Goal: Find specific page/section: Find specific page/section

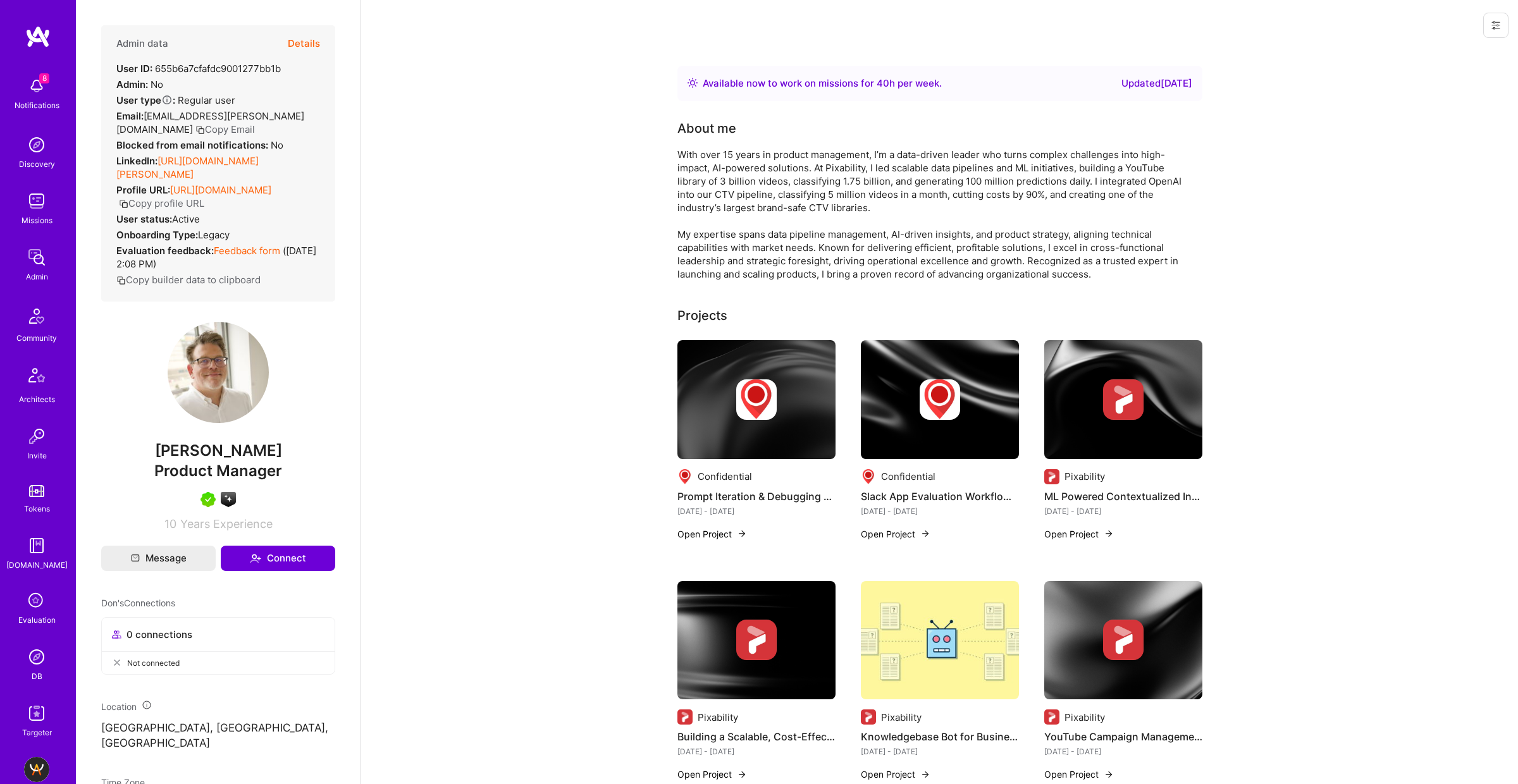
click at [298, 42] on button "Details" at bounding box center [303, 43] width 32 height 37
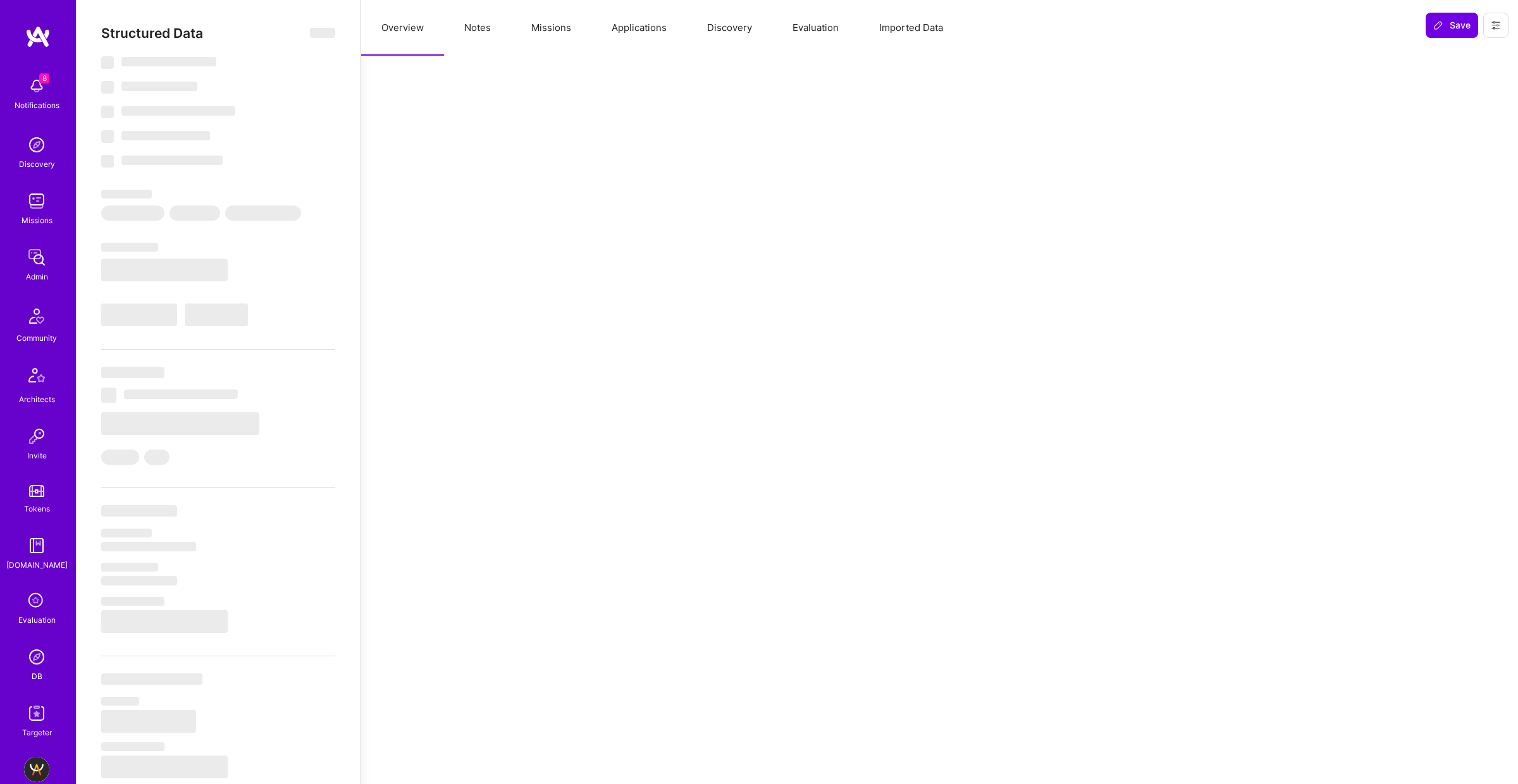
click at [542, 22] on button "Missions" at bounding box center [551, 28] width 80 height 55
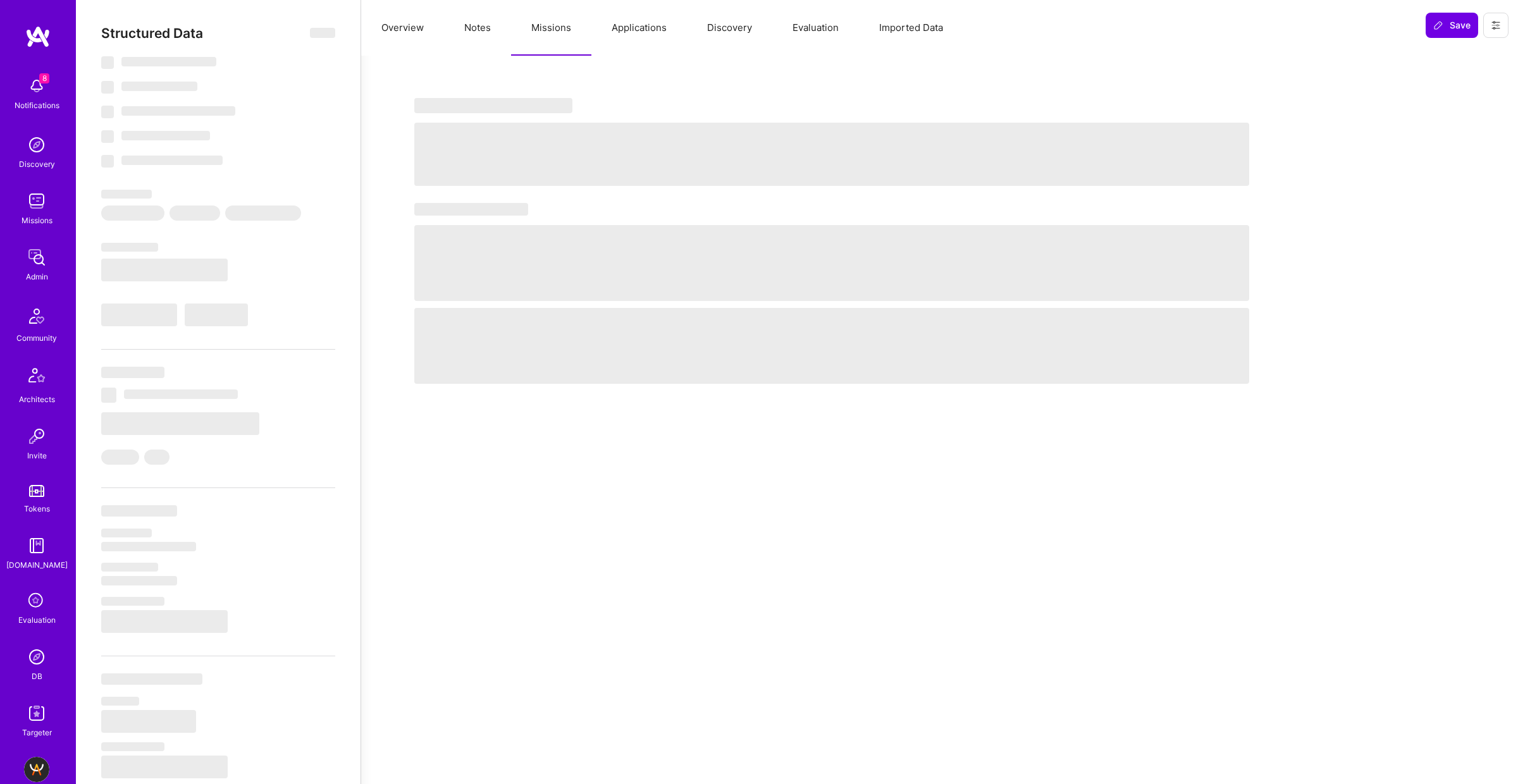
select select "Right Now"
select select "5"
select select "7"
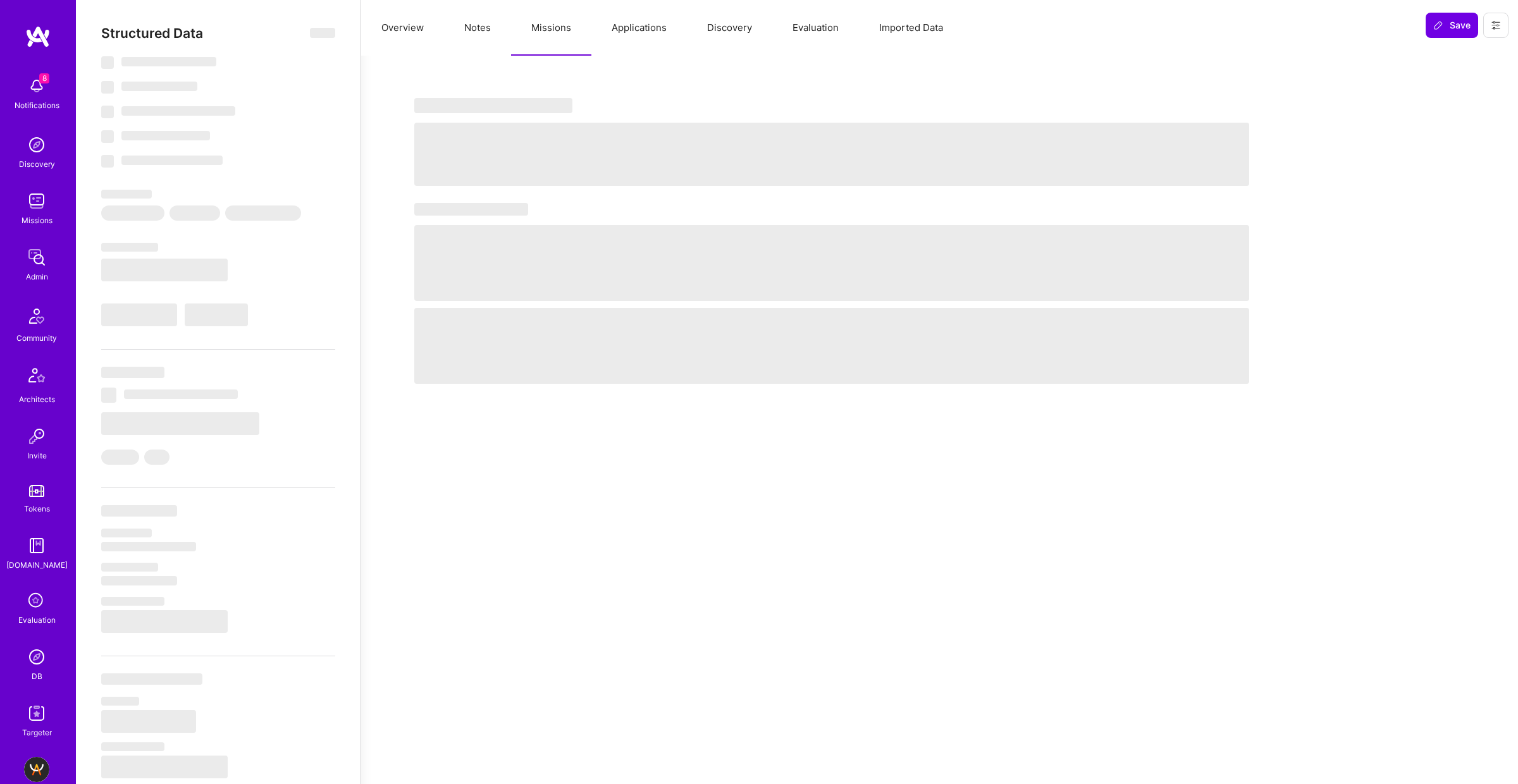
select select "US"
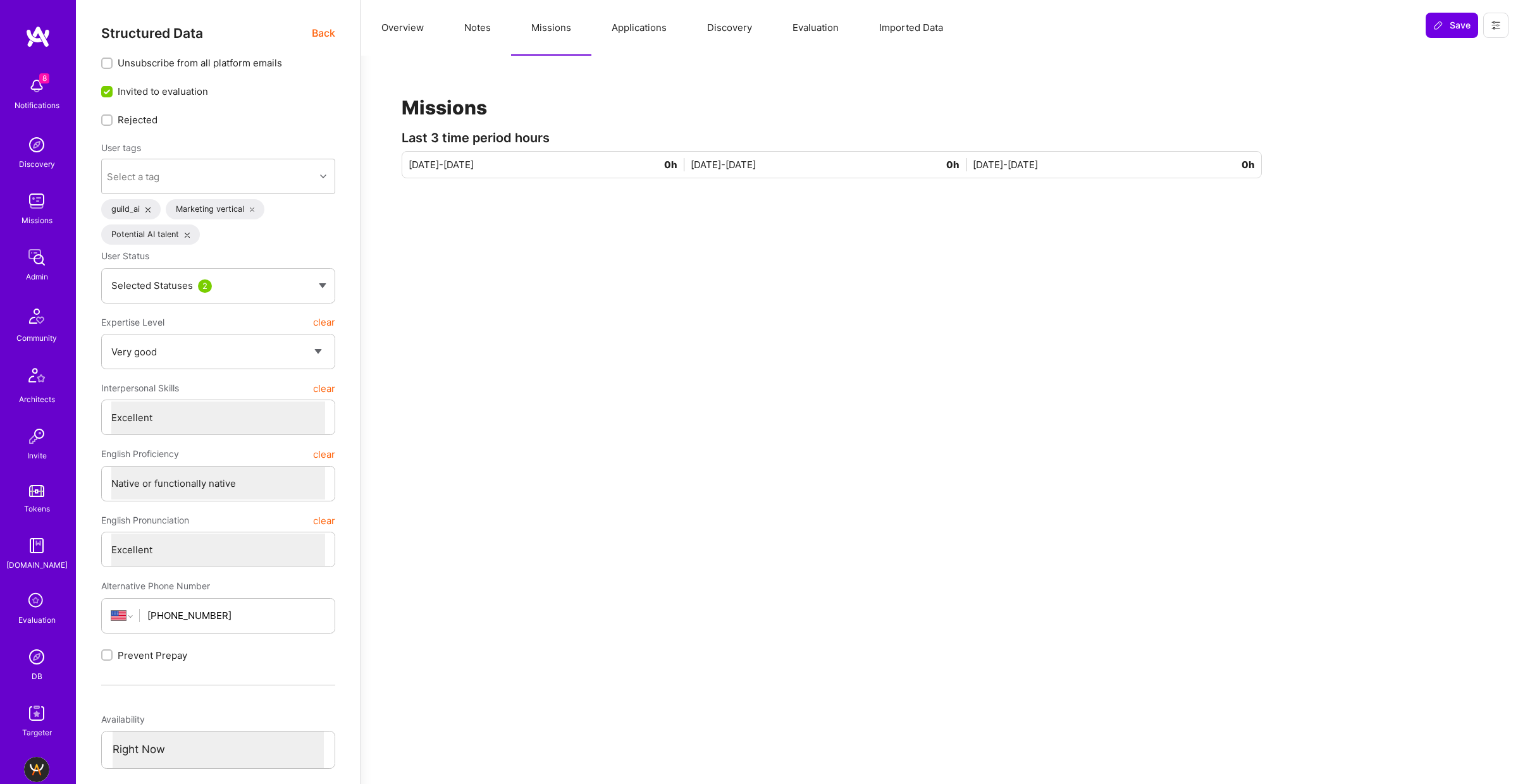
drag, startPoint x: 500, startPoint y: 36, endPoint x: 490, endPoint y: 35, distance: 10.0
click at [500, 36] on button "Notes" at bounding box center [477, 28] width 67 height 55
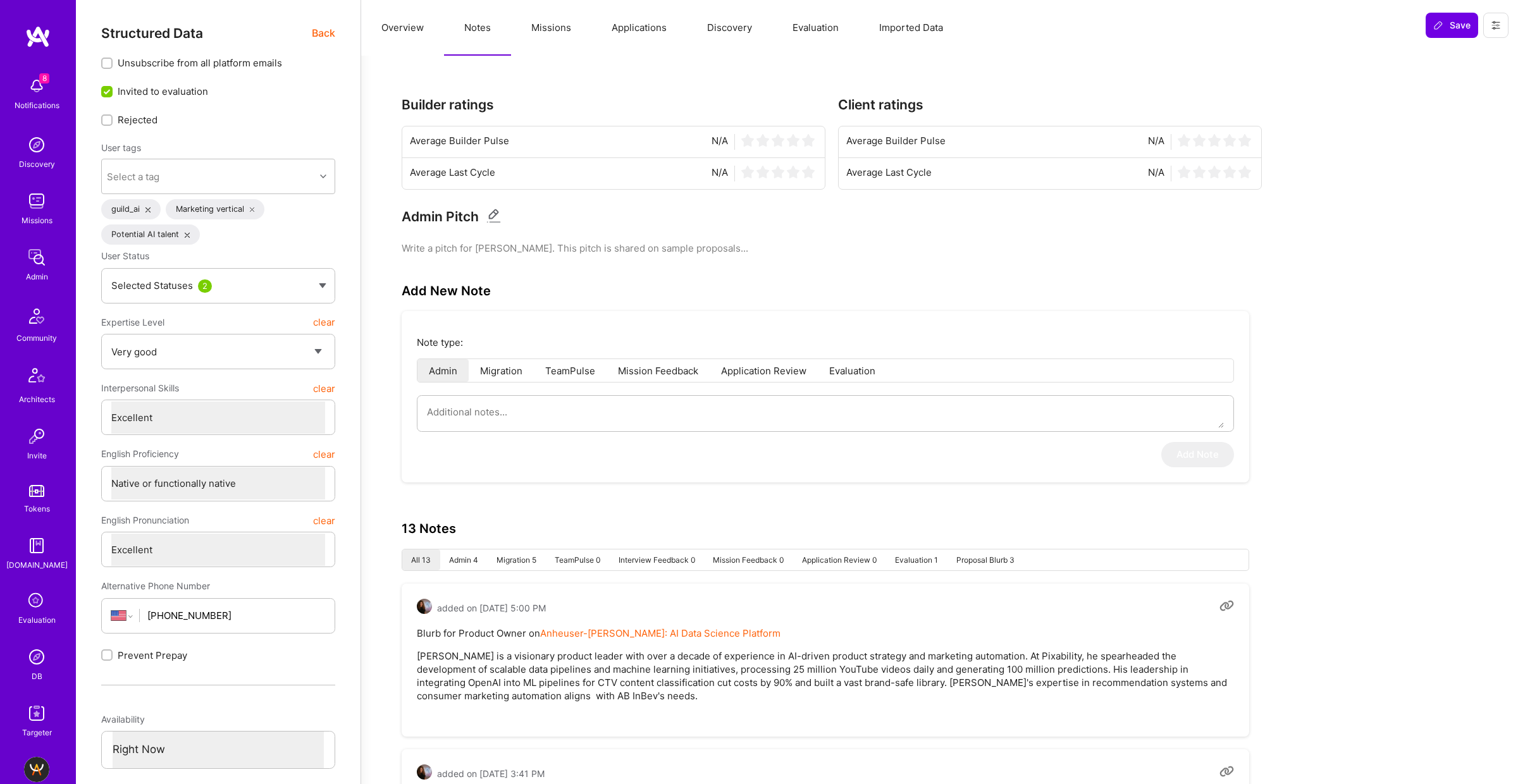
click at [489, 35] on button "Notes" at bounding box center [477, 28] width 67 height 55
click at [408, 33] on button "Overview" at bounding box center [403, 28] width 83 height 55
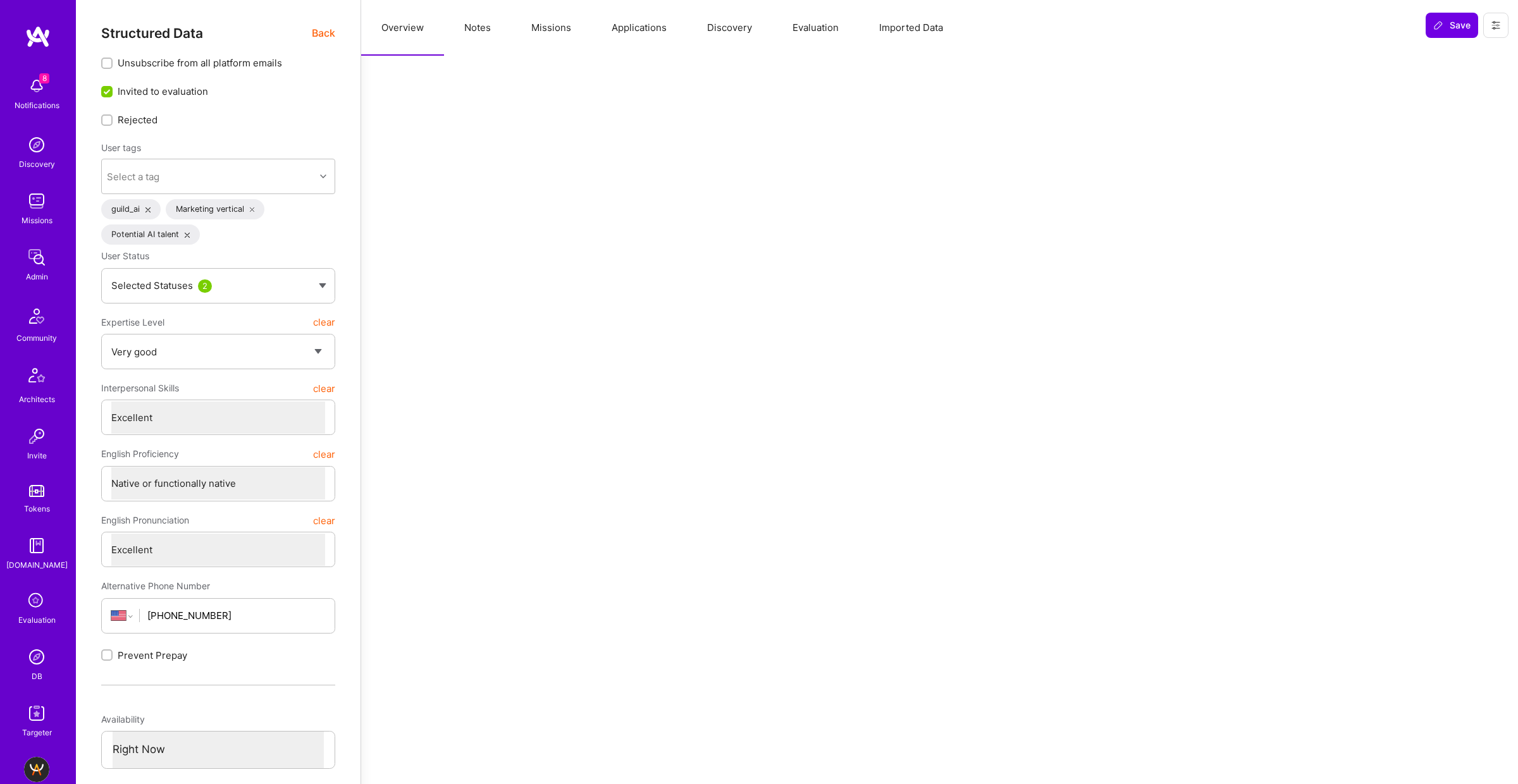
click at [617, 32] on button "Applications" at bounding box center [640, 28] width 96 height 55
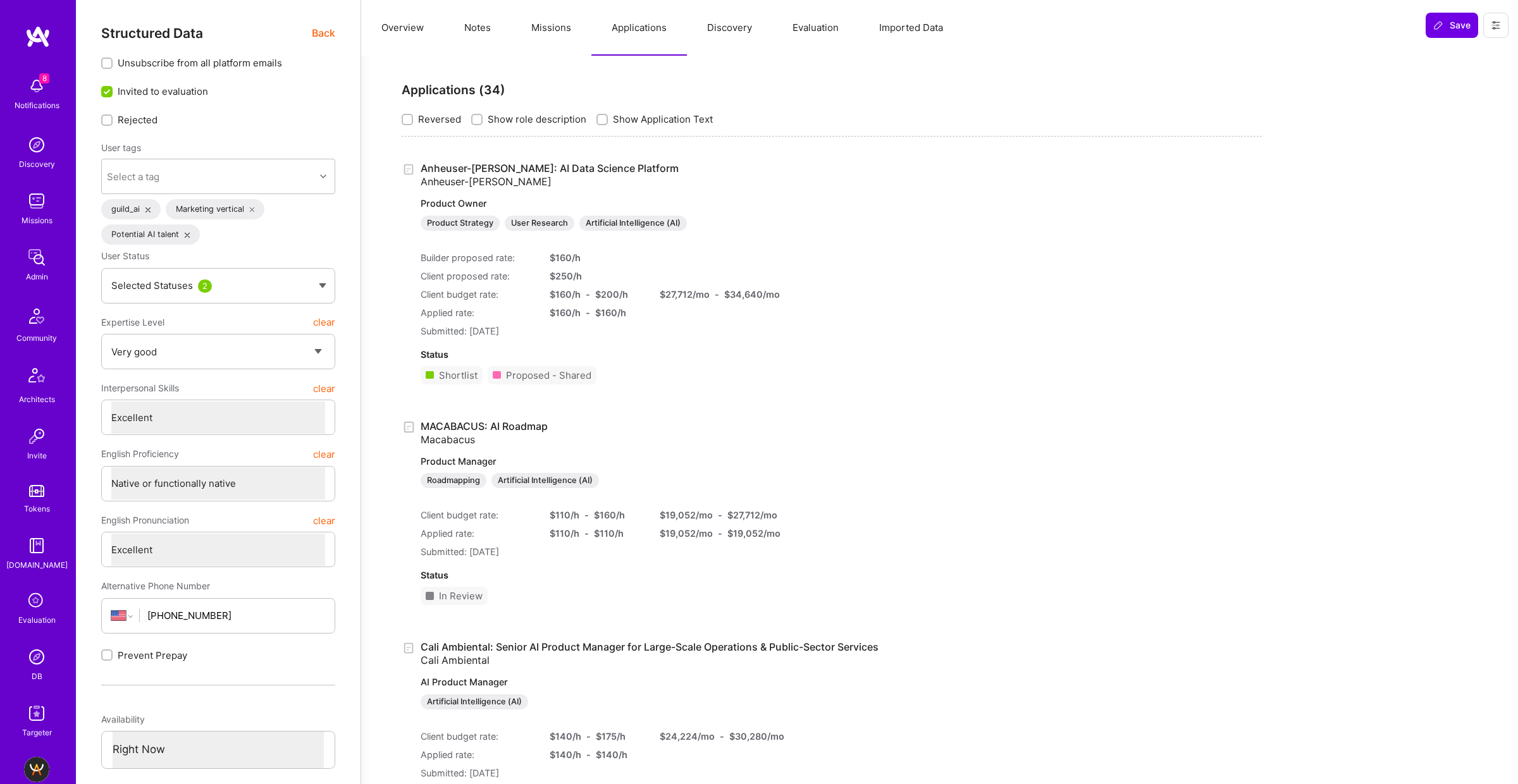
click at [322, 33] on span "Back" at bounding box center [323, 32] width 23 height 16
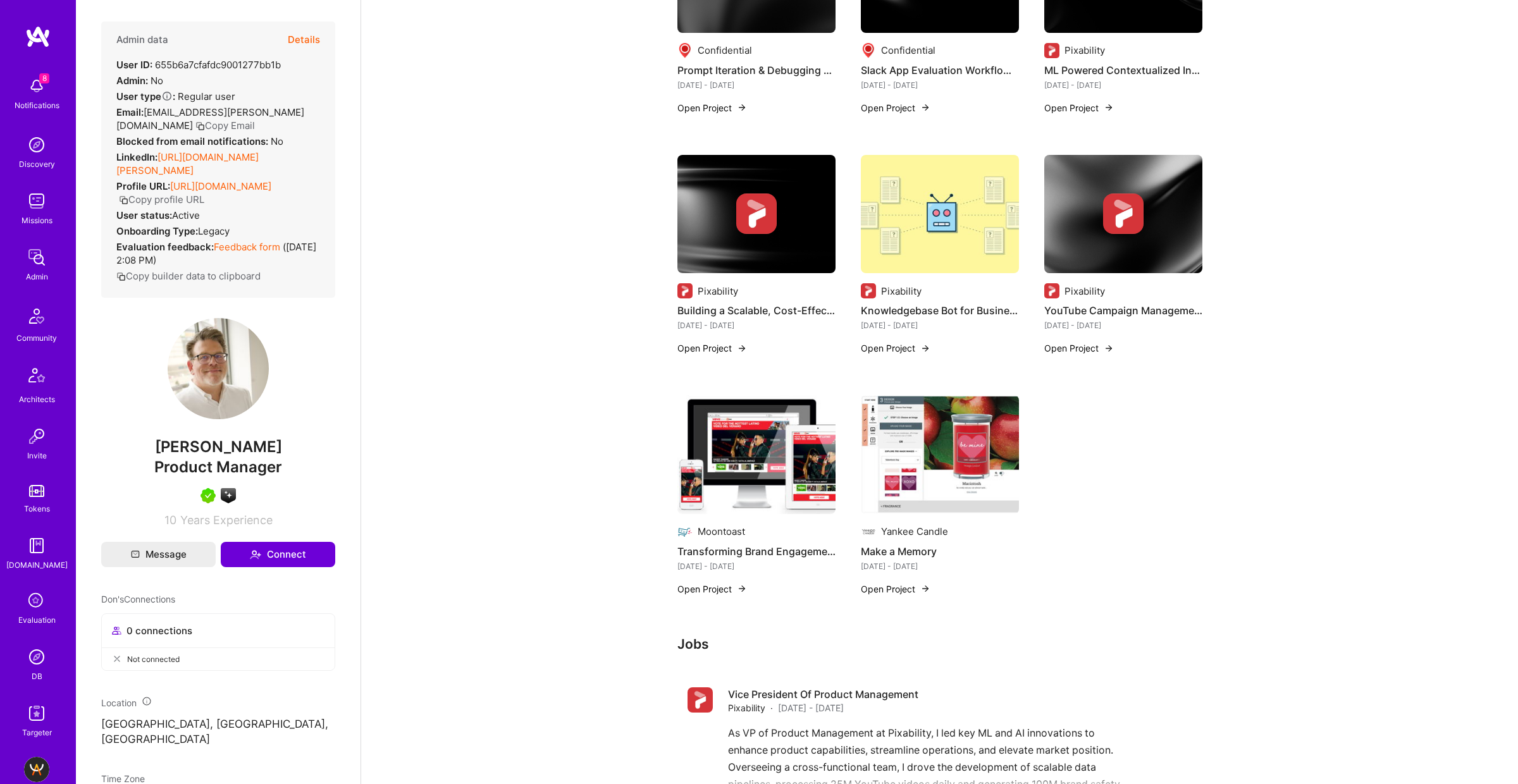
scroll to position [3, 0]
click at [203, 447] on span "[PERSON_NAME]" at bounding box center [218, 448] width 234 height 19
click at [203, 446] on span "[PERSON_NAME]" at bounding box center [218, 448] width 234 height 19
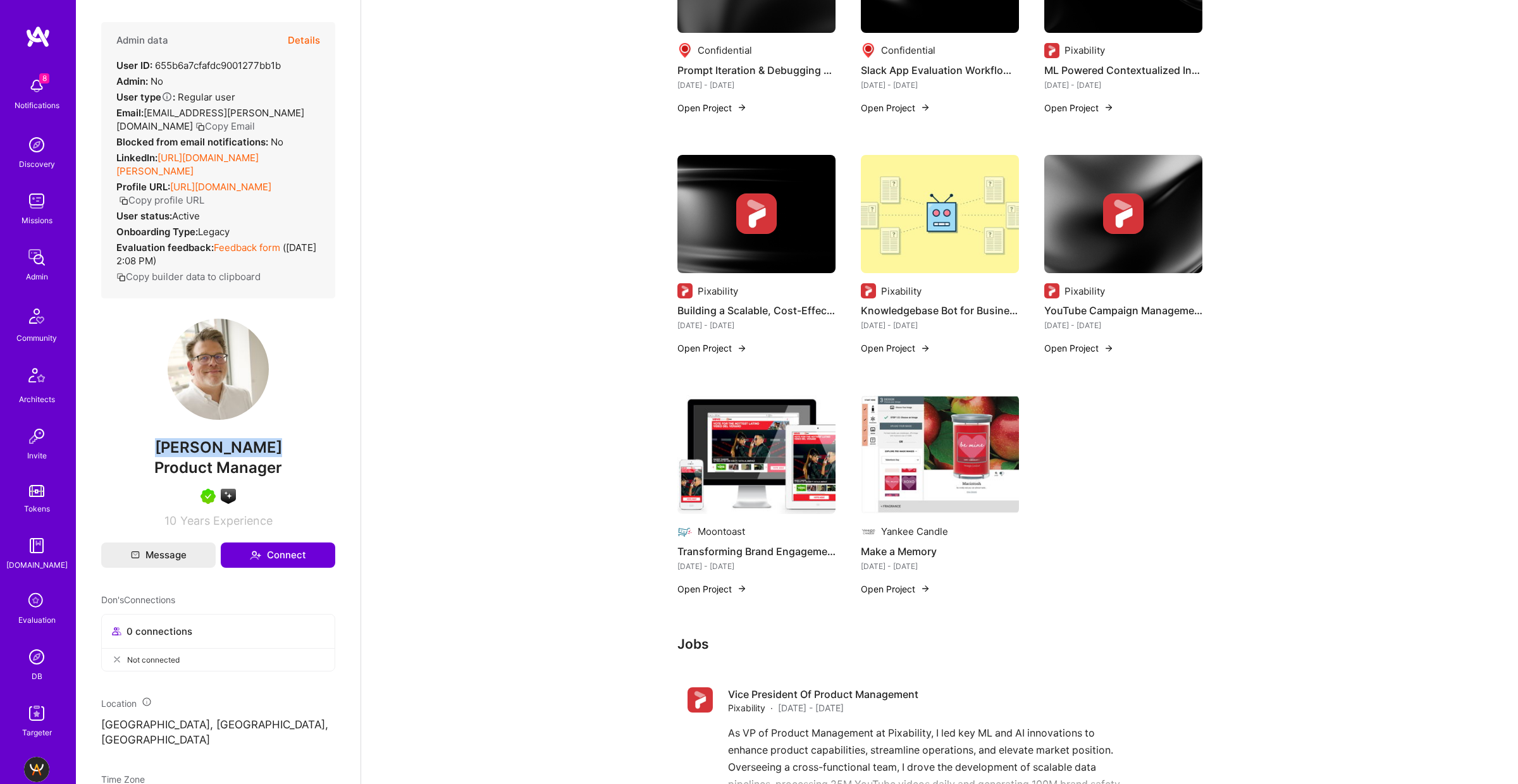
click at [203, 446] on span "[PERSON_NAME]" at bounding box center [218, 448] width 234 height 19
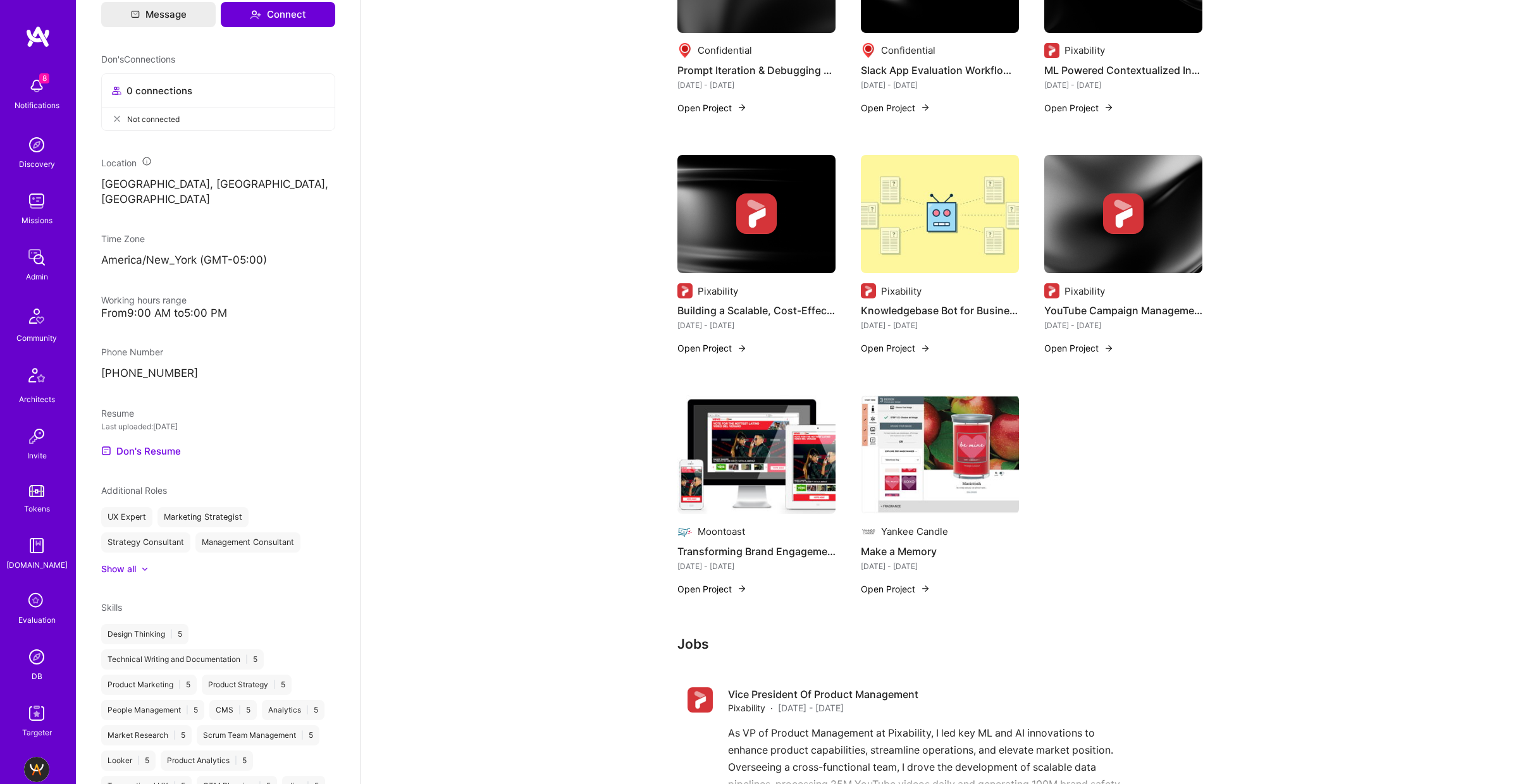
scroll to position [0, 0]
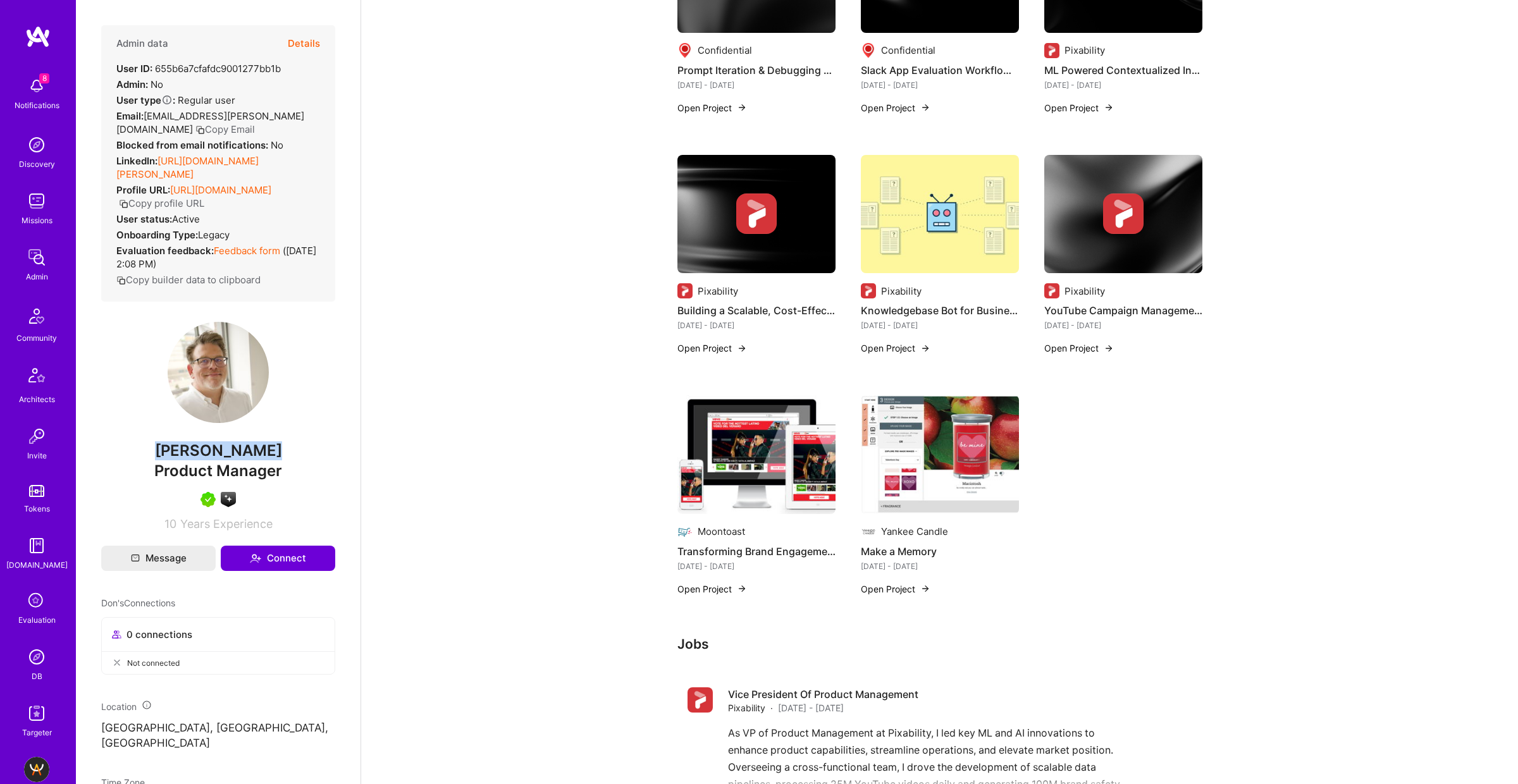
click at [303, 42] on button "Details" at bounding box center [303, 43] width 32 height 37
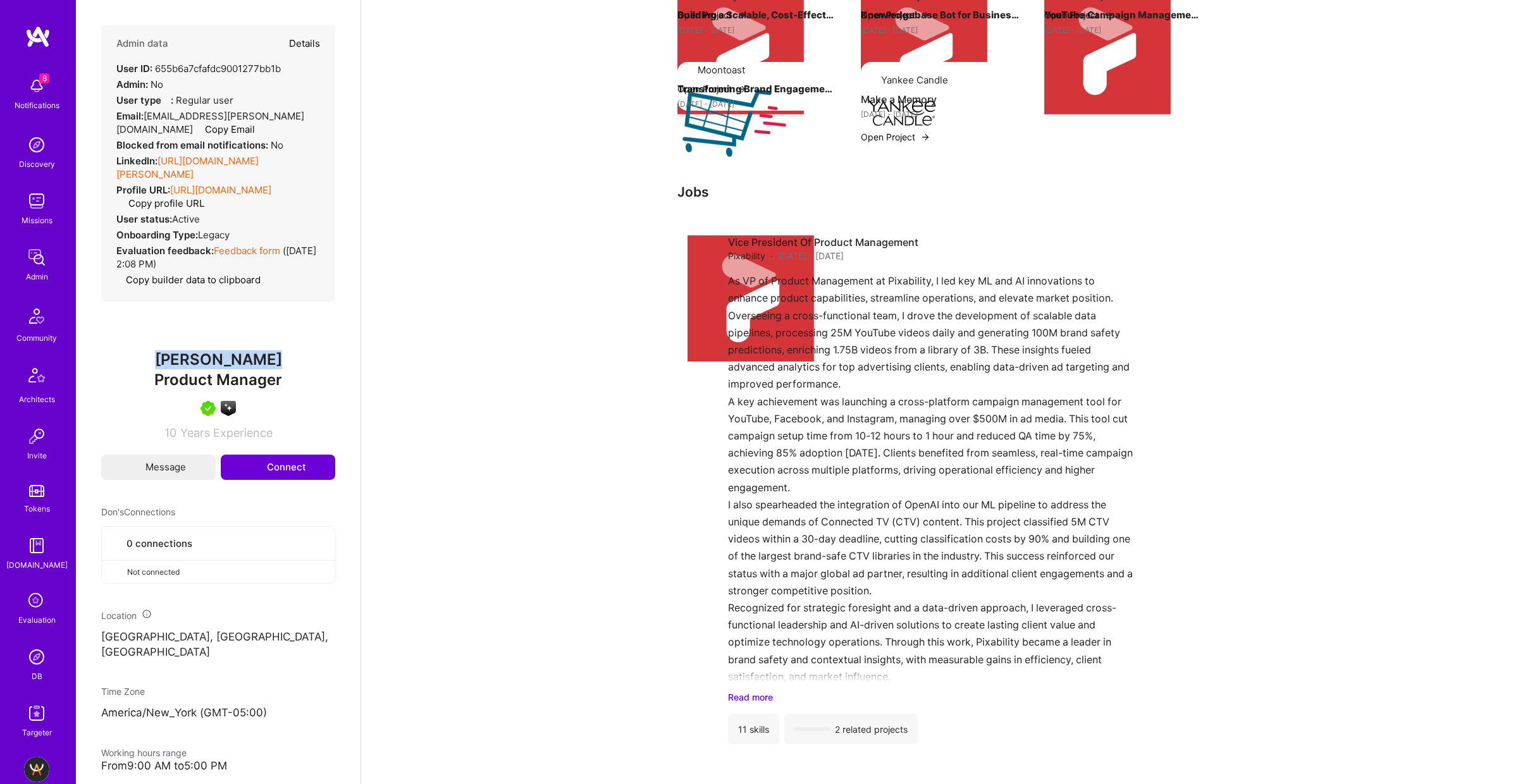
type textarea "x"
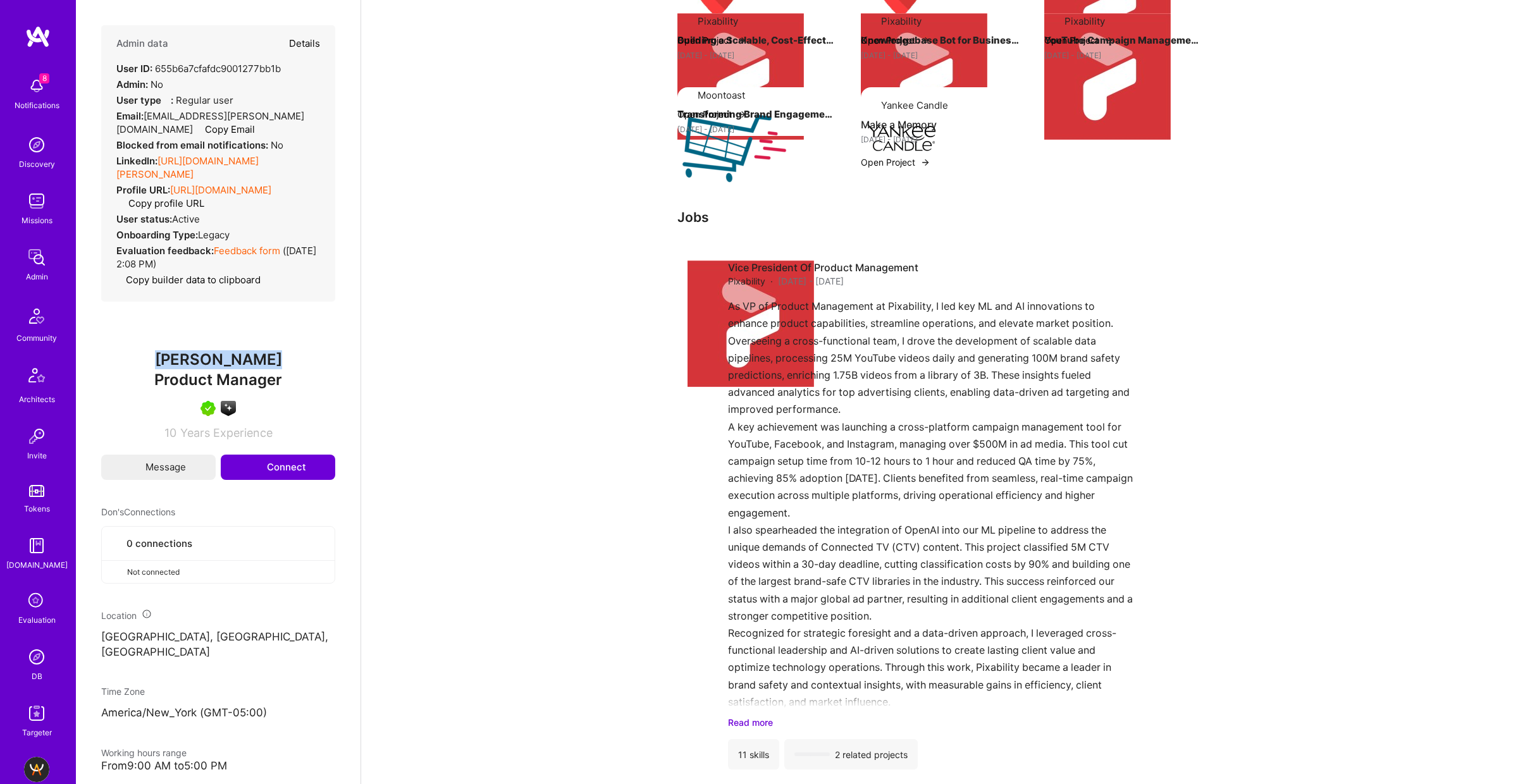
select select "5"
select select "7"
select select "US"
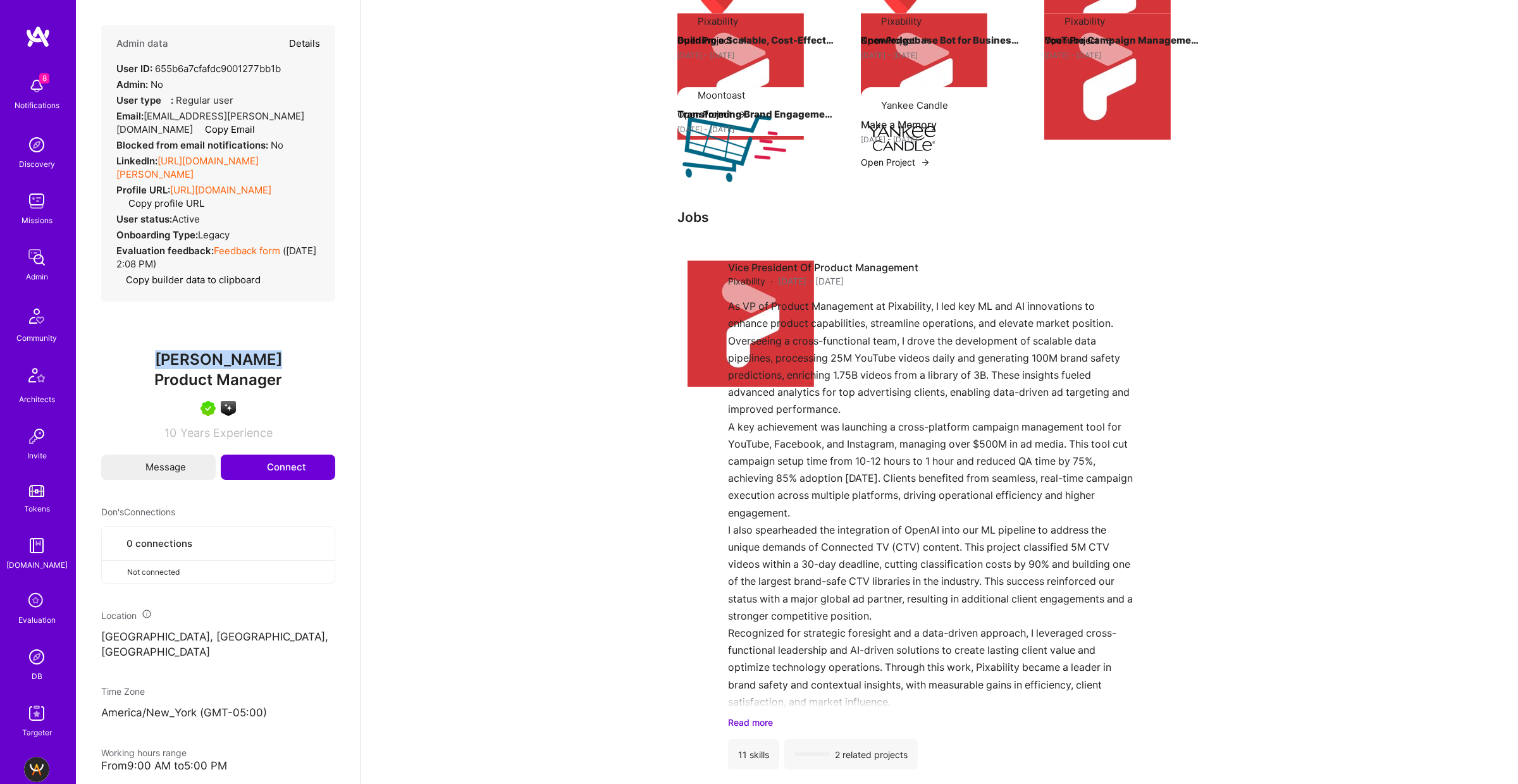
select select "Right Now"
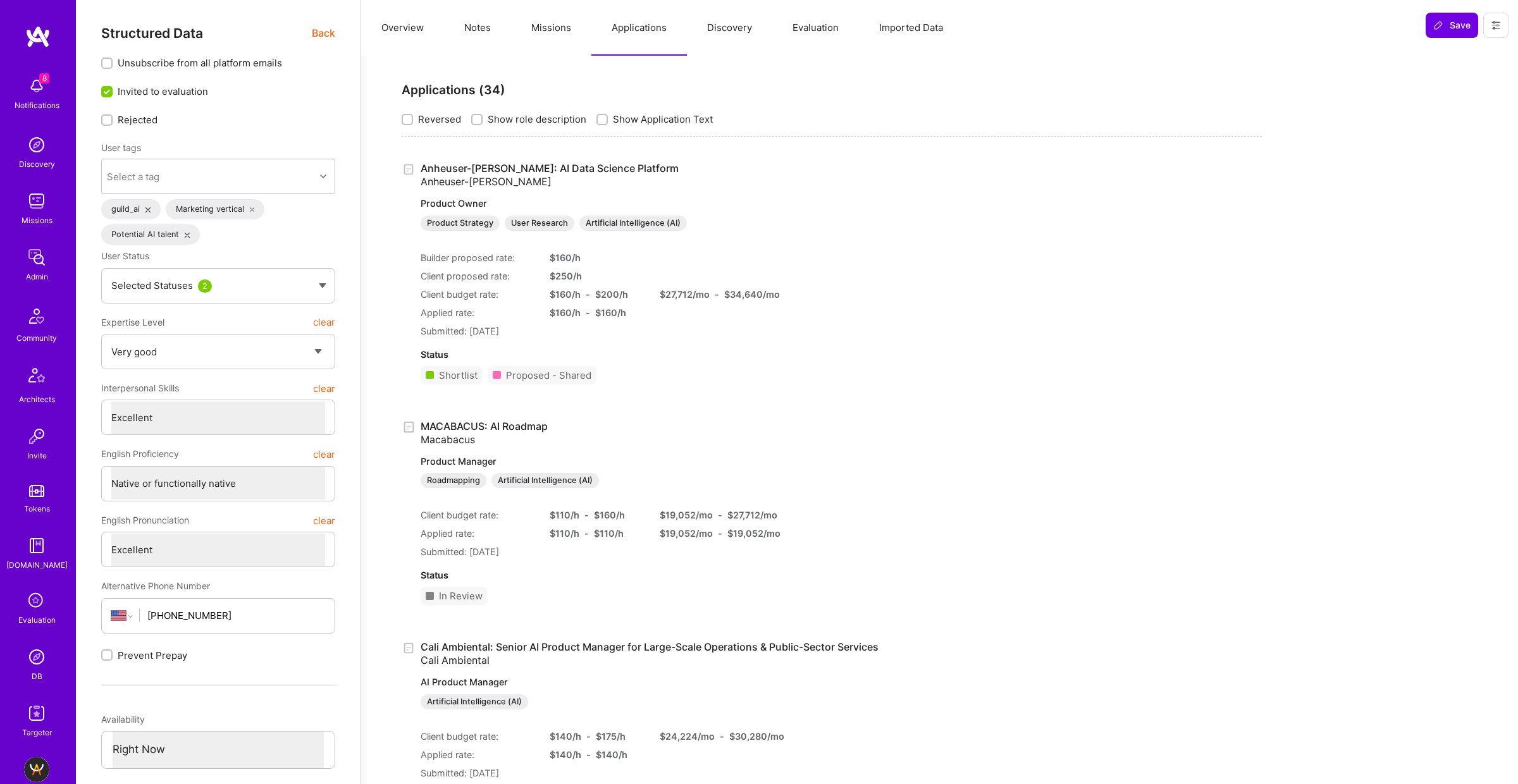
click at [477, 28] on button "Notes" at bounding box center [477, 28] width 67 height 55
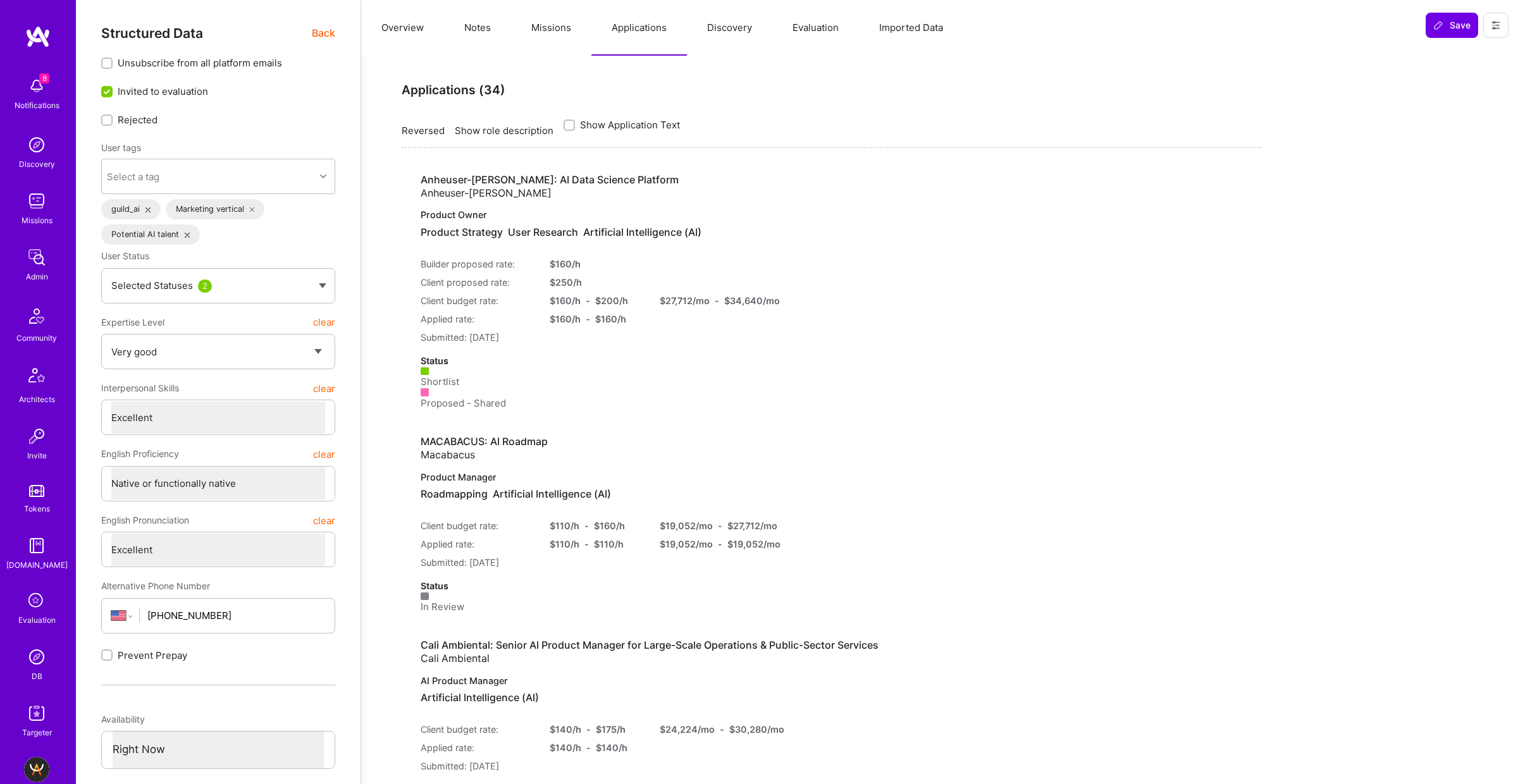
type textarea "x"
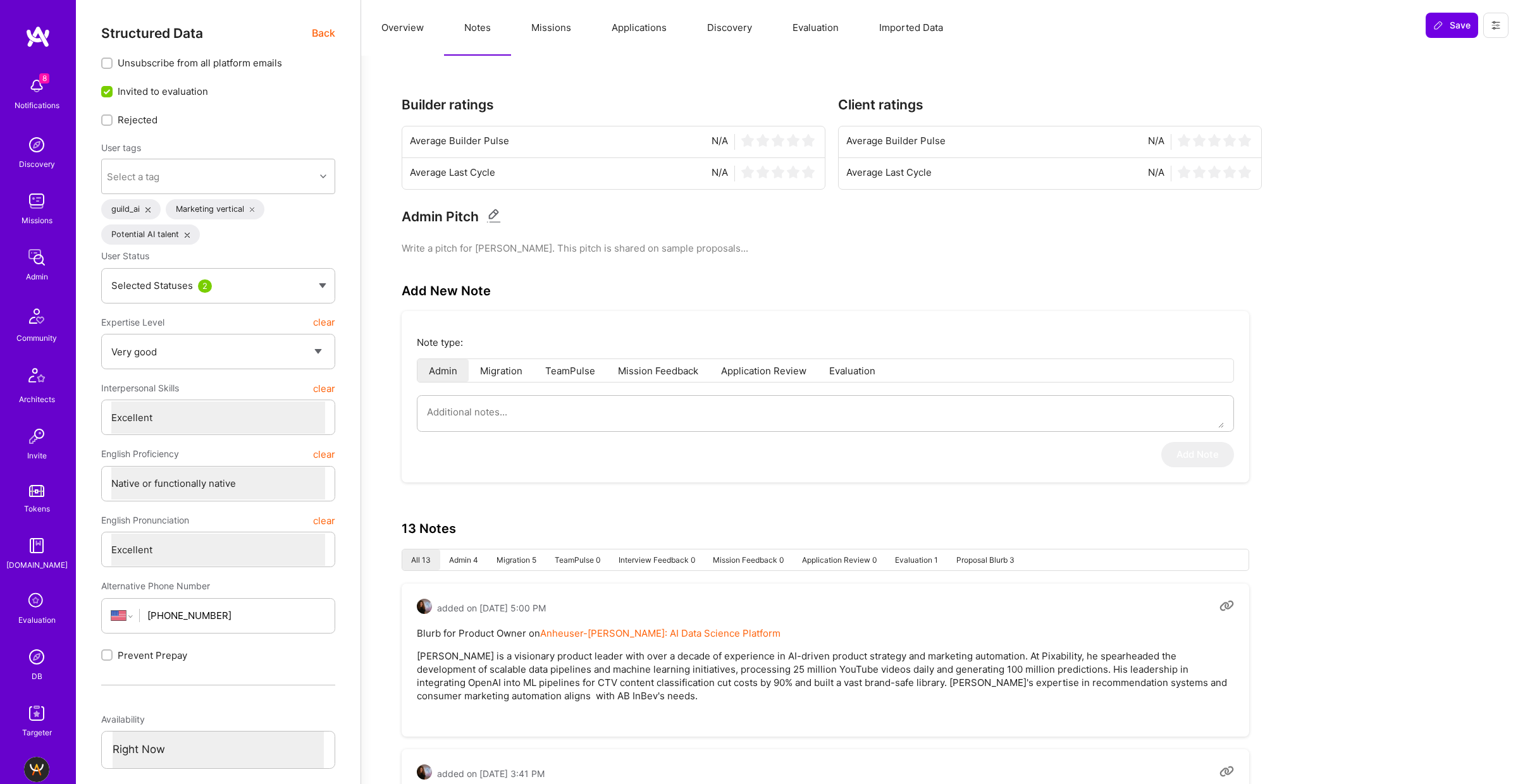
click at [406, 33] on button "Overview" at bounding box center [403, 28] width 83 height 55
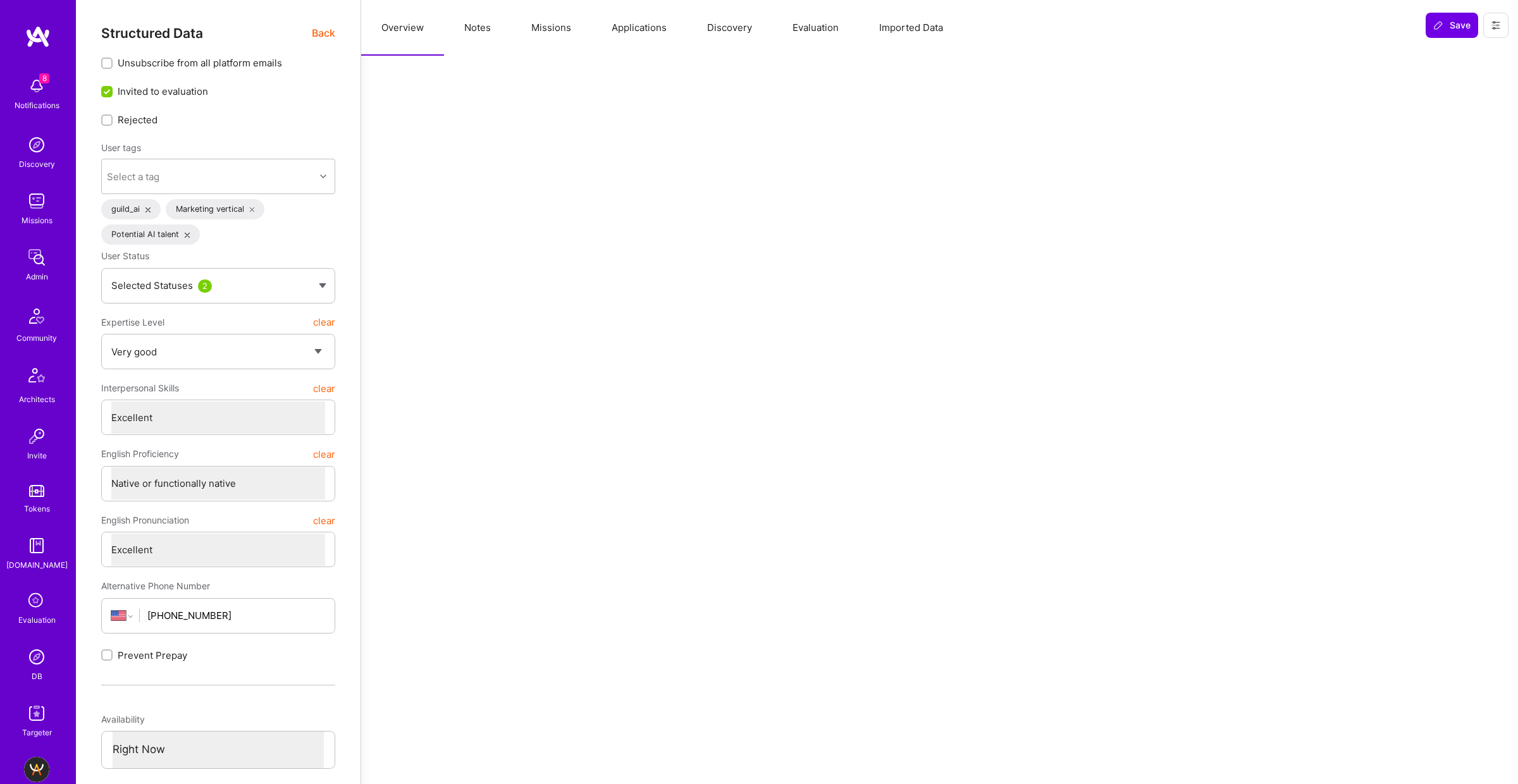
click at [558, 23] on button "Missions" at bounding box center [551, 28] width 80 height 55
click at [406, 29] on button "Overview" at bounding box center [403, 28] width 83 height 55
click at [328, 33] on span "Back" at bounding box center [323, 32] width 23 height 16
